Goal: Information Seeking & Learning: Learn about a topic

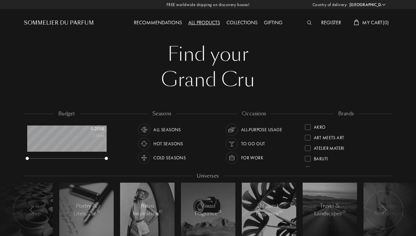
select select "LV"
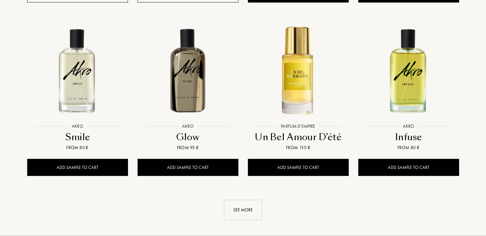
scroll to position [656, 0]
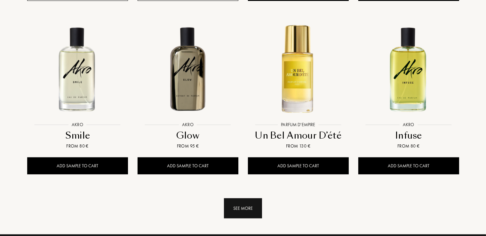
click at [244, 198] on div "See more" at bounding box center [243, 208] width 38 height 20
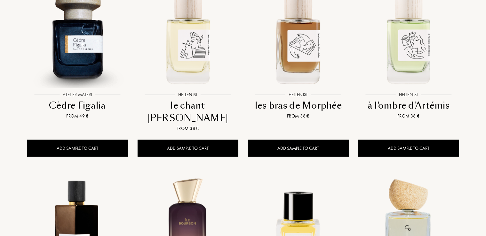
scroll to position [796, 0]
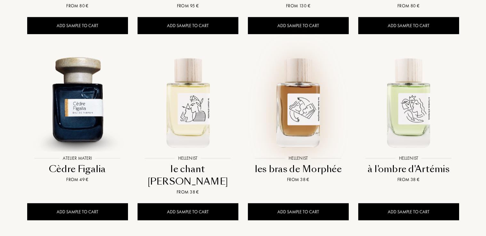
click at [299, 95] on img at bounding box center [298, 101] width 99 height 99
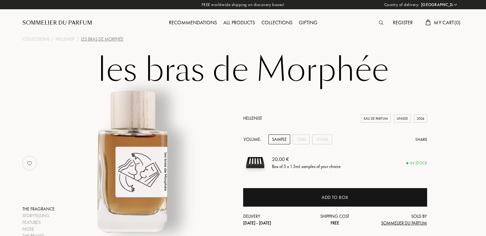
select select "LV"
click at [248, 118] on link "Hellenist" at bounding box center [252, 118] width 19 height 6
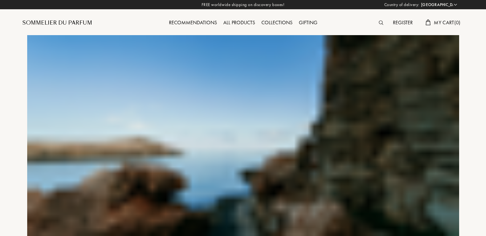
select select "LV"
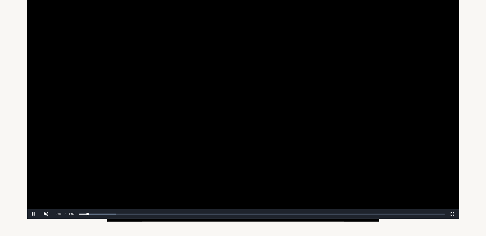
scroll to position [69, 0]
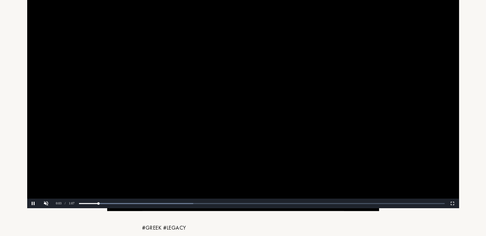
click at [332, 121] on video at bounding box center [243, 87] width 432 height 243
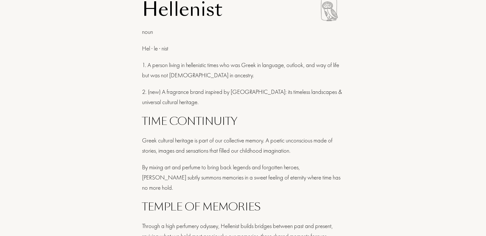
scroll to position [0, 0]
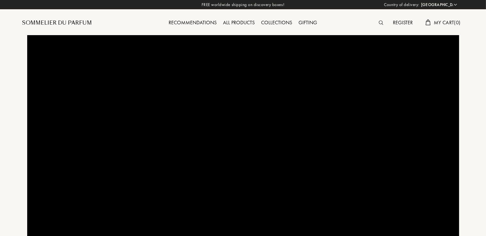
click at [187, 25] on div "Recommendations" at bounding box center [193, 23] width 54 height 8
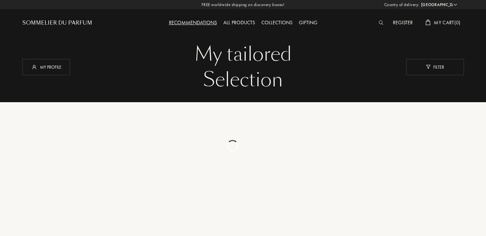
select select "LV"
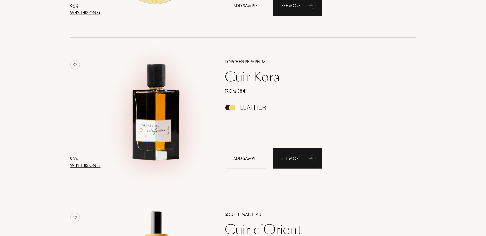
scroll to position [523, 0]
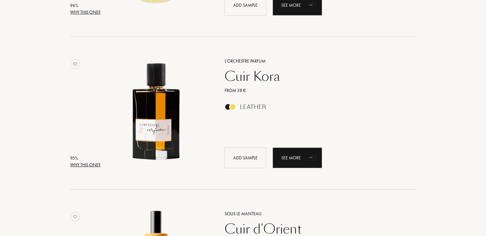
click at [254, 107] on div "Leather" at bounding box center [253, 107] width 26 height 7
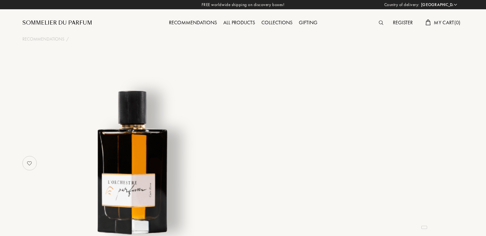
select select "LV"
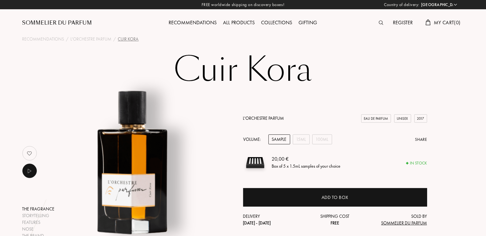
click at [241, 24] on div "All products" at bounding box center [239, 23] width 38 height 8
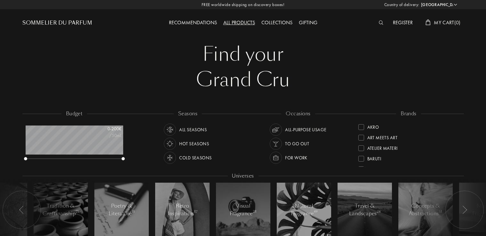
select select "LV"
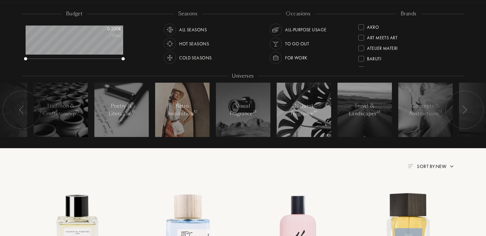
scroll to position [100, 0]
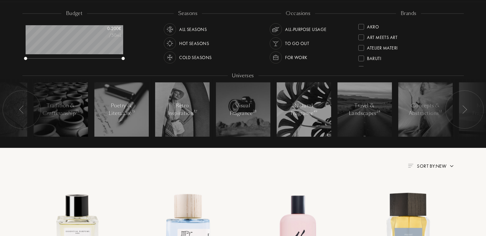
click at [468, 110] on div at bounding box center [464, 110] width 38 height 38
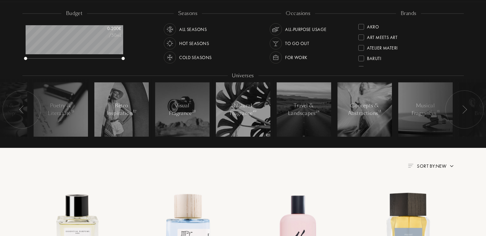
click at [468, 110] on div at bounding box center [464, 110] width 38 height 38
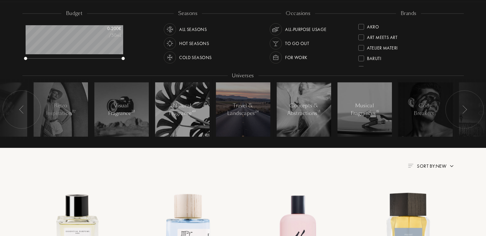
click at [260, 105] on div at bounding box center [243, 110] width 54 height 54
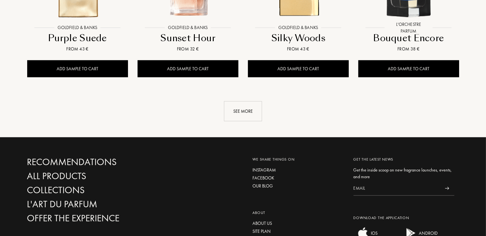
scroll to position [728, 0]
